Goal: Task Accomplishment & Management: Manage account settings

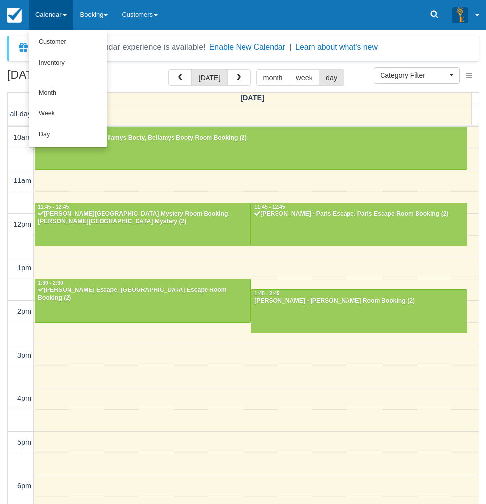
select select
click at [60, 134] on link "Day" at bounding box center [68, 134] width 78 height 21
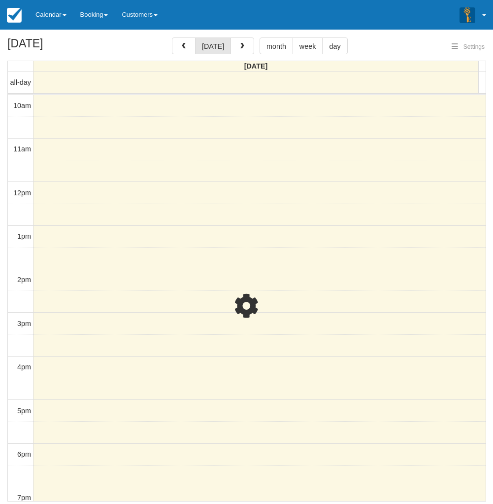
select select
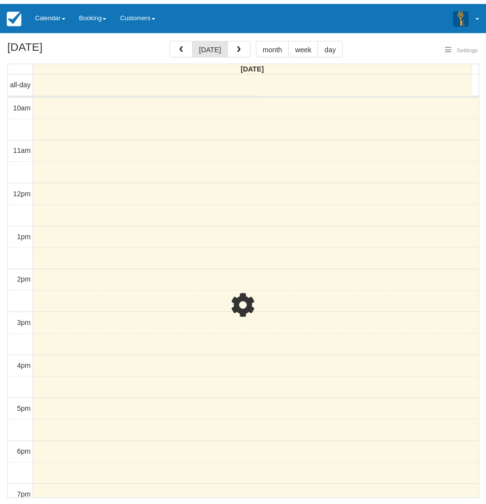
scroll to position [138, 0]
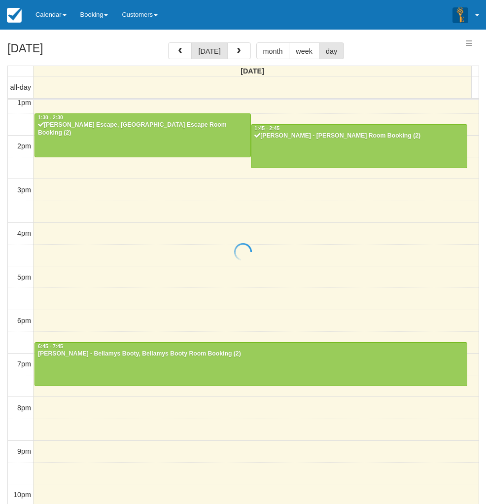
select select
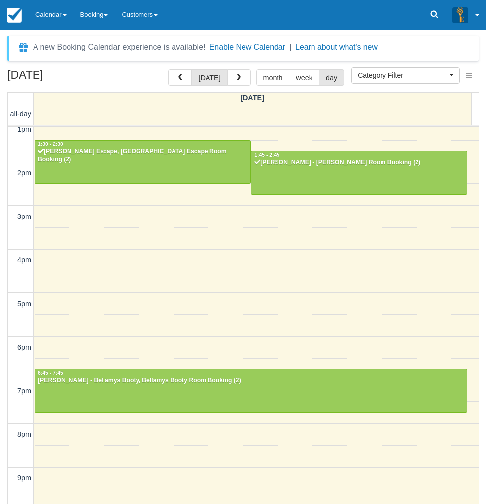
click at [44, 226] on div "10am 11am 12pm 1pm 2pm 3pm 4pm 5pm 6pm 7pm 8pm 9pm 10pm 10:00 - 11:00 Elsie Bar…" at bounding box center [243, 260] width 471 height 544
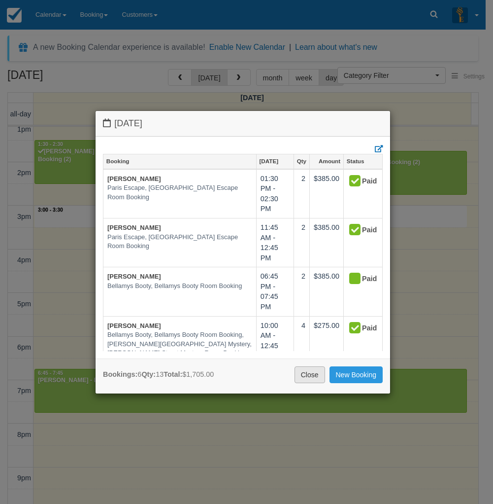
click at [308, 378] on link "Close" at bounding box center [310, 374] width 31 height 17
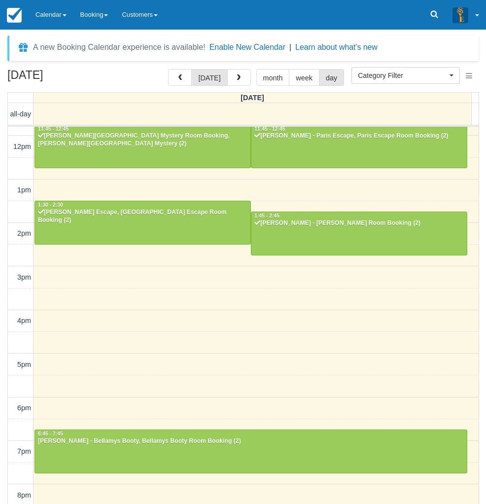
scroll to position [0, 0]
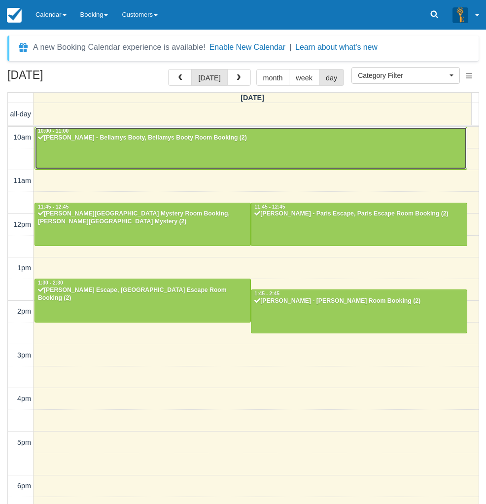
click at [114, 146] on div at bounding box center [251, 148] width 432 height 42
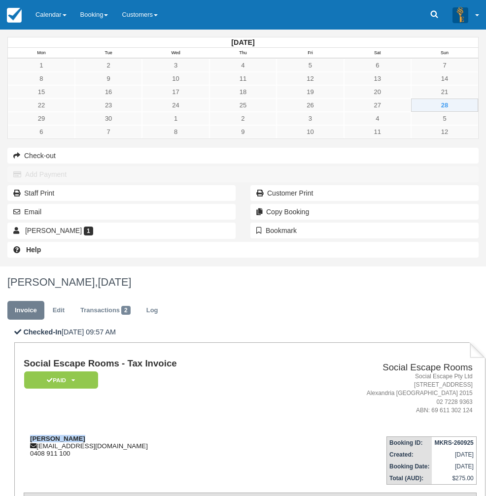
drag, startPoint x: 200, startPoint y: 201, endPoint x: 151, endPoint y: 203, distance: 48.3
click at [151, 435] on div "[PERSON_NAME] [EMAIL_ADDRESS][DOMAIN_NAME] 0408 911 100" at bounding box center [154, 446] width 260 height 22
copy strong "[PERSON_NAME]"
click at [24, 267] on div "[DATE] Mon Tue Wed Thu Fri Sat Sun 1 2 3 4 5 6 7 8 9 10 11 12 13 14 15 16 17 18…" at bounding box center [243, 148] width 486 height 237
click at [72, 301] on link "Edit" at bounding box center [58, 310] width 27 height 19
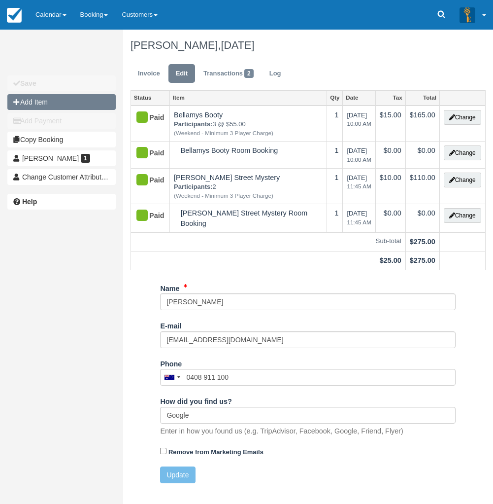
click at [24, 103] on button "Add Item" at bounding box center [61, 102] width 108 height 16
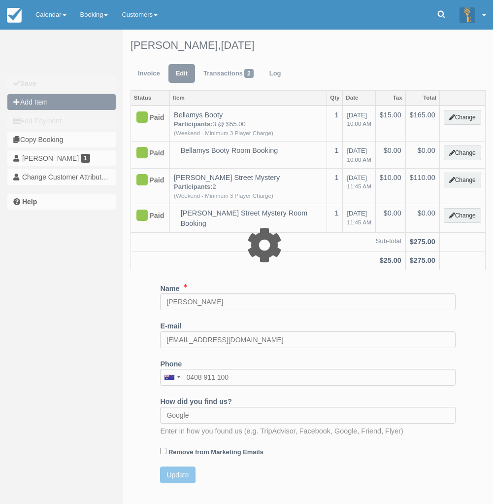
type input "0.00"
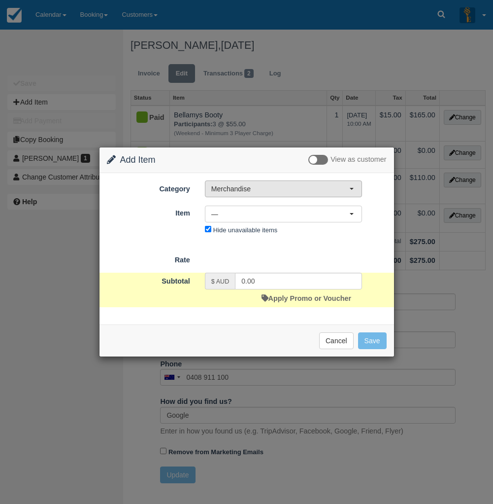
click at [255, 184] on span "Merchandise" at bounding box center [280, 189] width 138 height 10
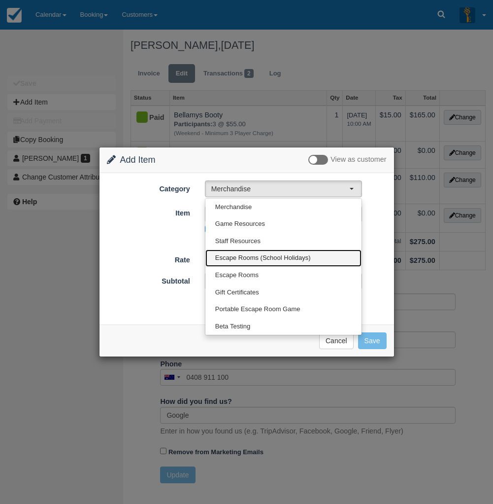
click at [240, 257] on span "Escape Rooms (School Holidays)" at bounding box center [263, 257] width 96 height 9
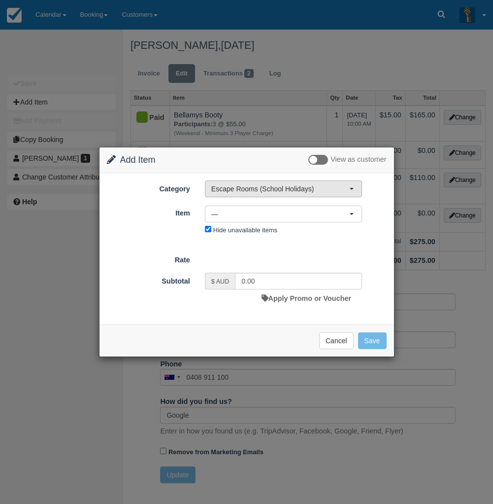
click at [236, 192] on span "Escape Rooms (School Holidays)" at bounding box center [280, 189] width 138 height 10
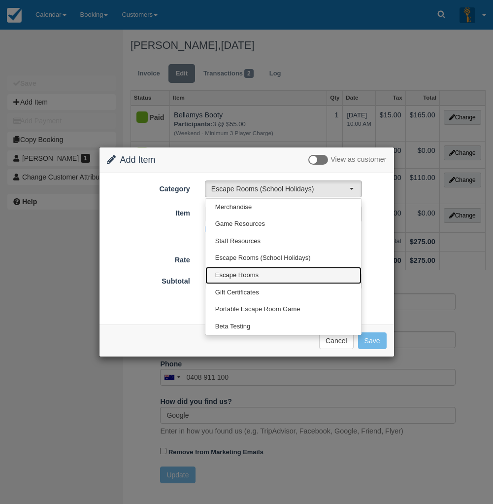
click at [245, 277] on span "Escape Rooms" at bounding box center [236, 275] width 43 height 9
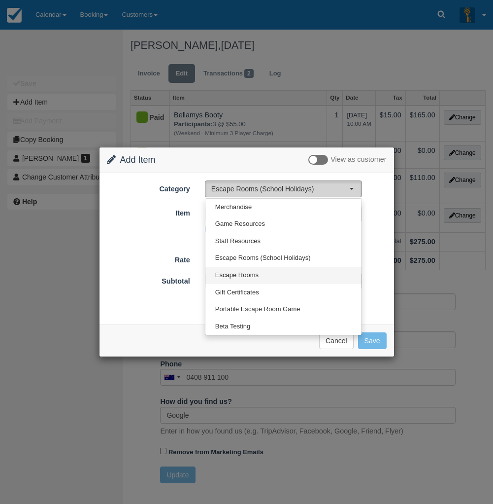
select select "2"
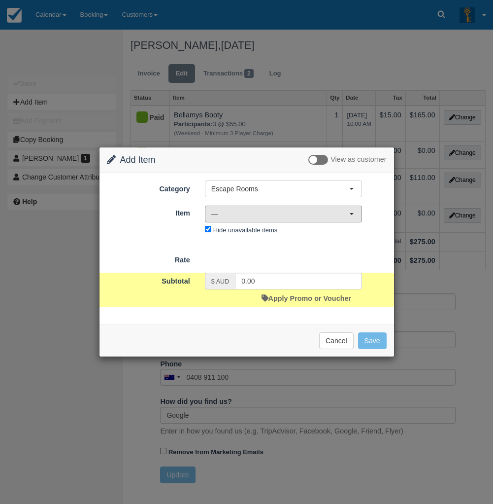
click at [245, 215] on span "—" at bounding box center [280, 214] width 138 height 10
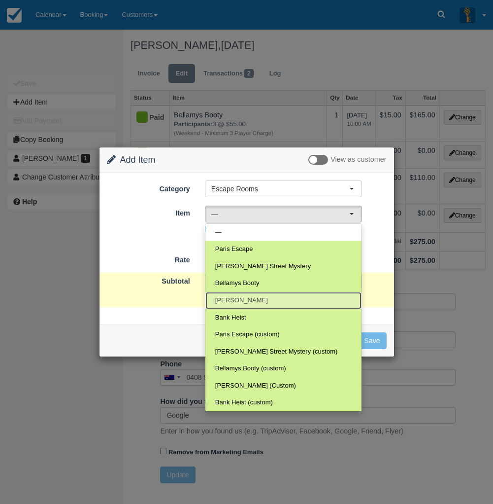
click at [249, 295] on link "[PERSON_NAME]" at bounding box center [284, 300] width 156 height 17
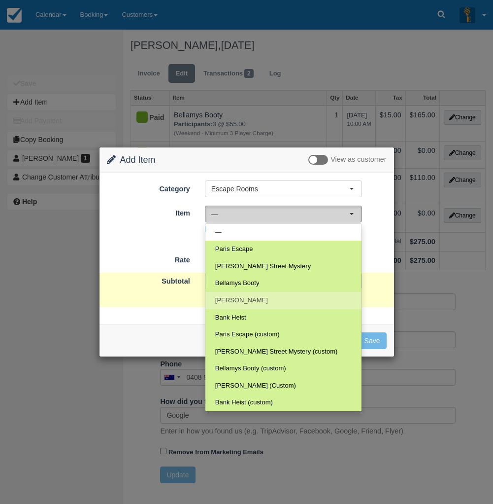
select select "31"
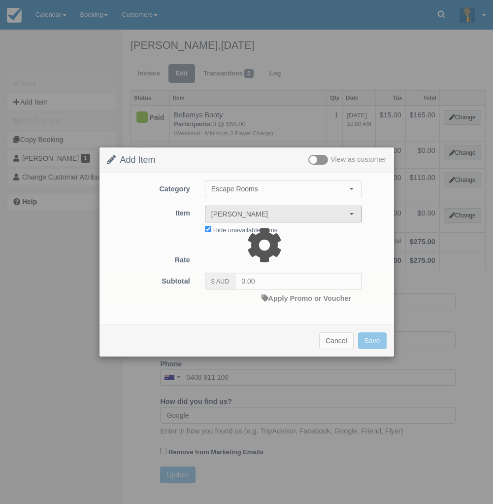
type input "165.00"
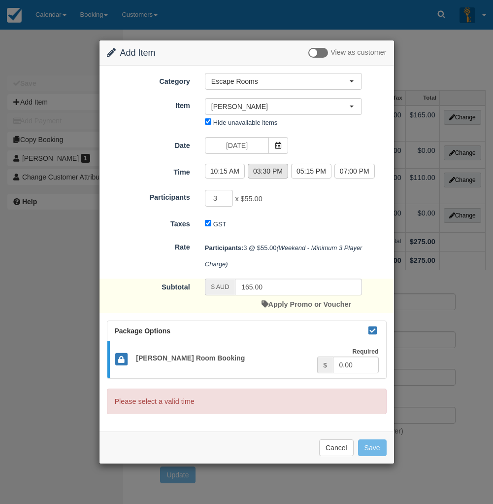
click at [276, 173] on label "03:30 PM" at bounding box center [268, 171] width 40 height 15
radio input "true"
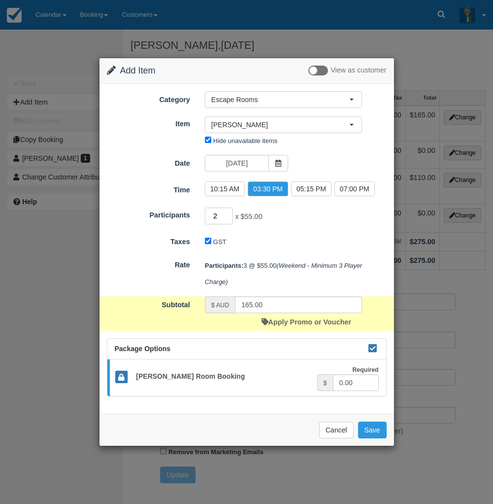
type input "2"
click at [226, 219] on input "2" at bounding box center [219, 215] width 29 height 17
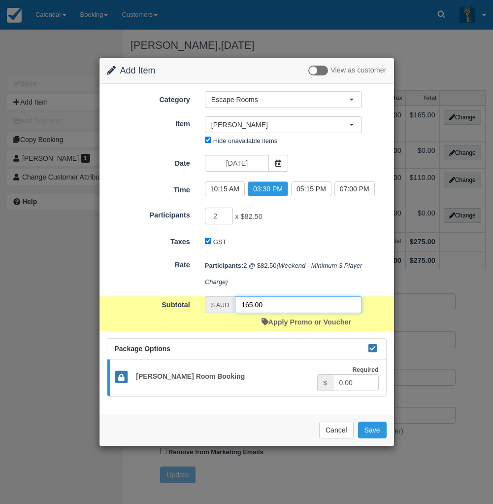
click at [286, 304] on input "165.00" at bounding box center [298, 304] width 127 height 17
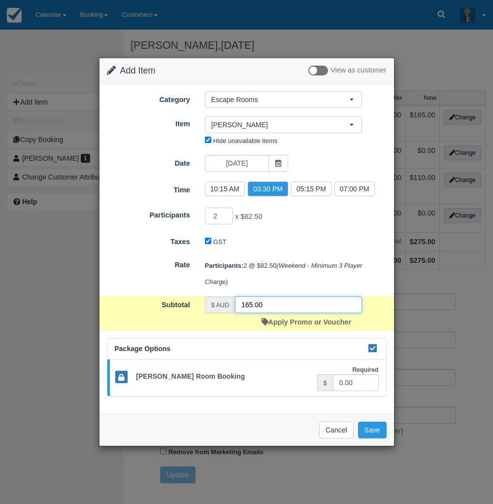
drag, startPoint x: 285, startPoint y: 305, endPoint x: 223, endPoint y: 305, distance: 62.6
click at [223, 305] on div "$ AUD 165.00" at bounding box center [283, 304] width 157 height 17
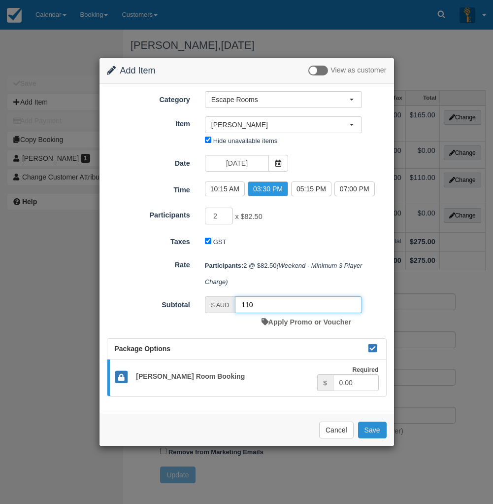
type input "110"
click at [378, 429] on button "Save" at bounding box center [372, 429] width 29 height 17
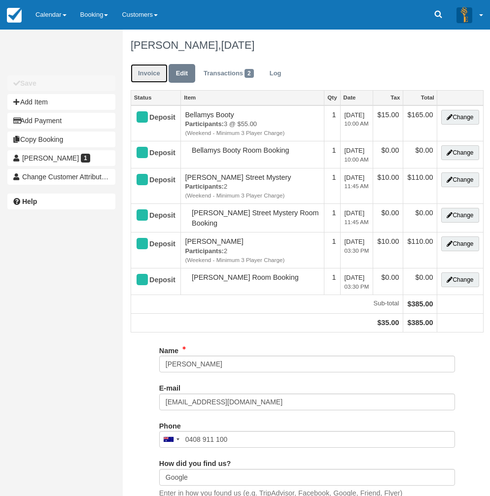
click at [138, 71] on link "Invoice" at bounding box center [149, 73] width 37 height 19
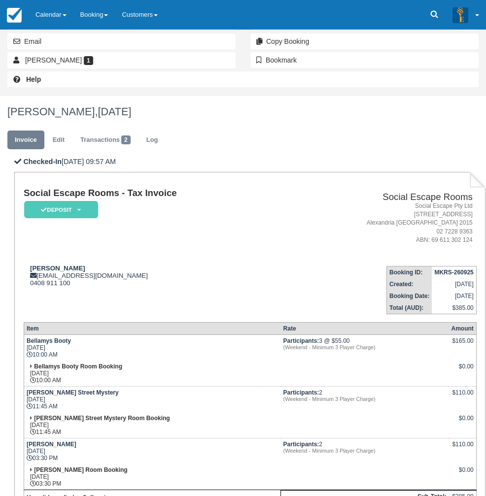
scroll to position [183, 0]
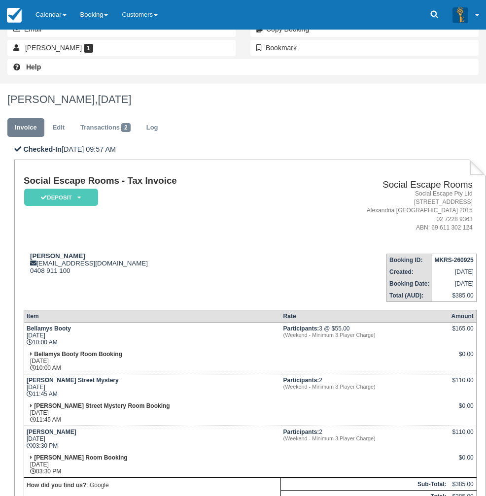
click at [279, 426] on td "[PERSON_NAME] [DATE] 03:30 PM" at bounding box center [152, 439] width 257 height 26
